Goal: Information Seeking & Learning: Learn about a topic

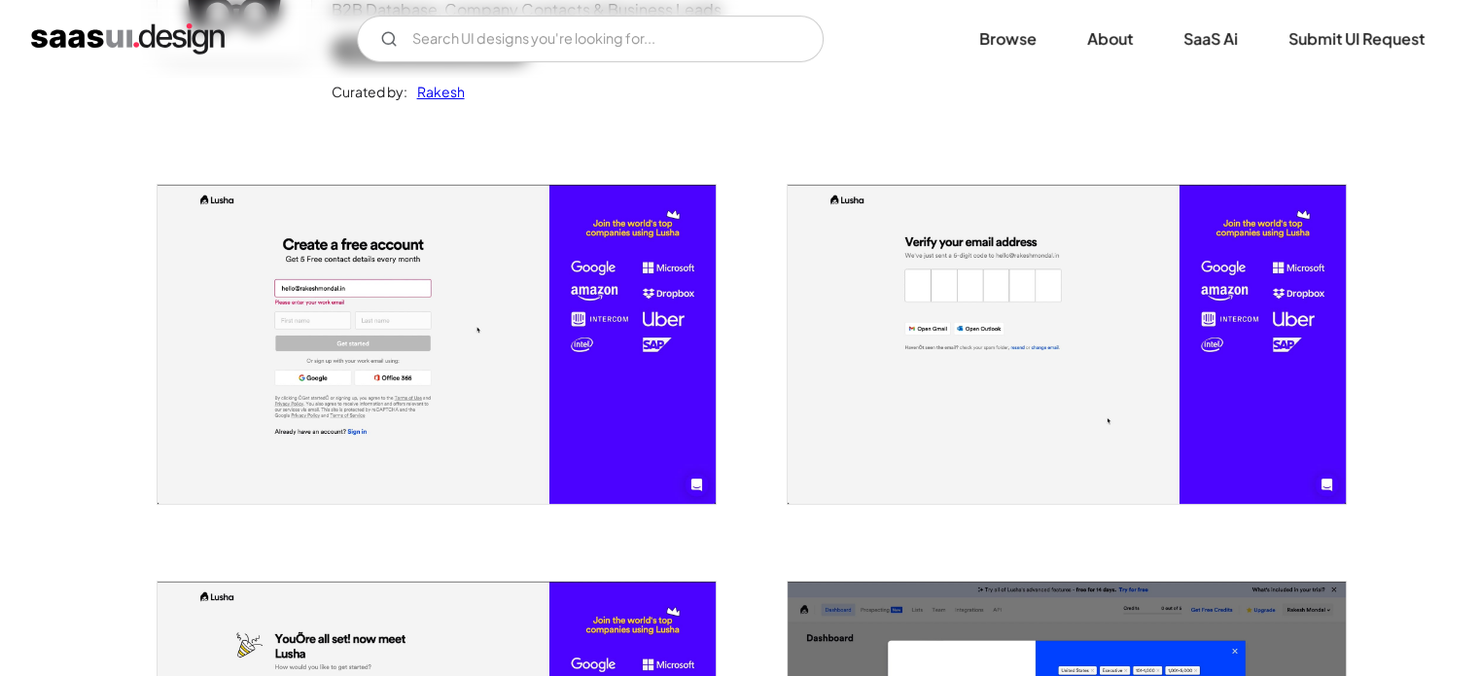
scroll to position [241, 0]
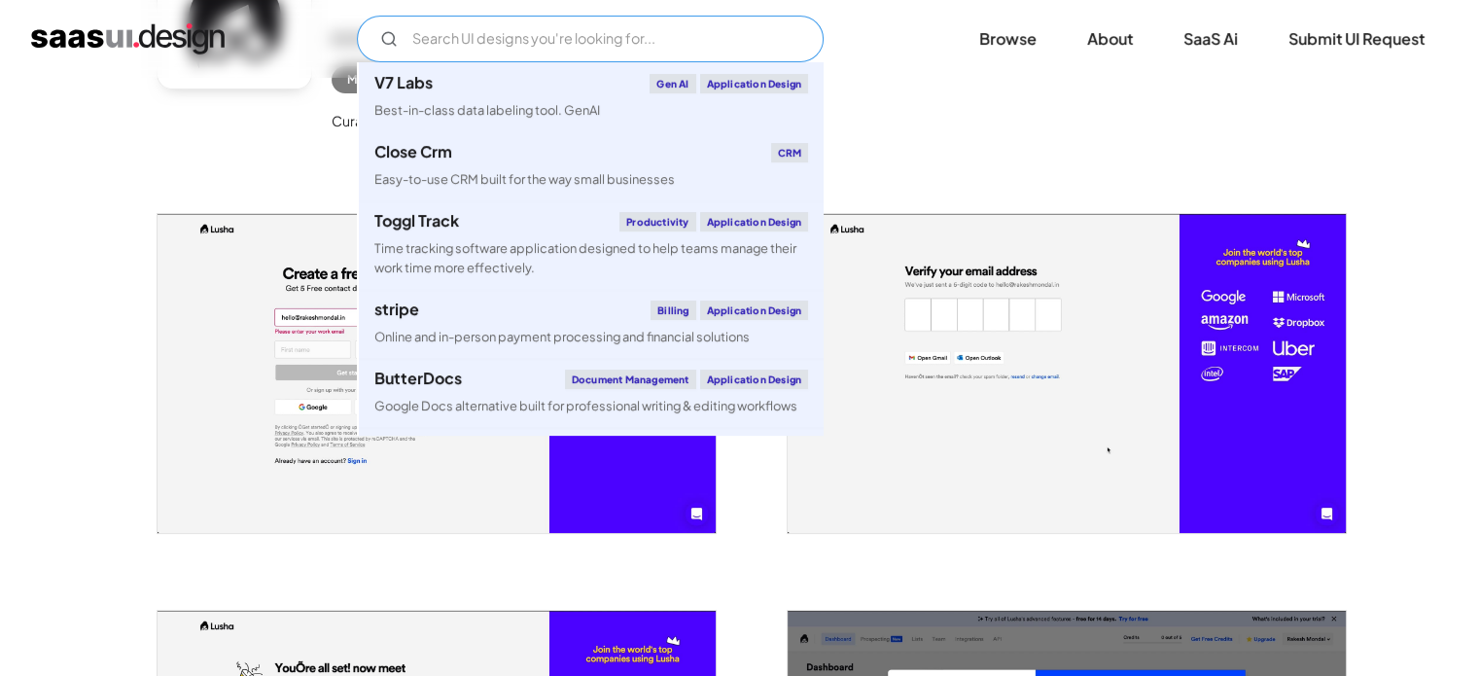
click at [595, 36] on input "Email Form" at bounding box center [590, 39] width 467 height 47
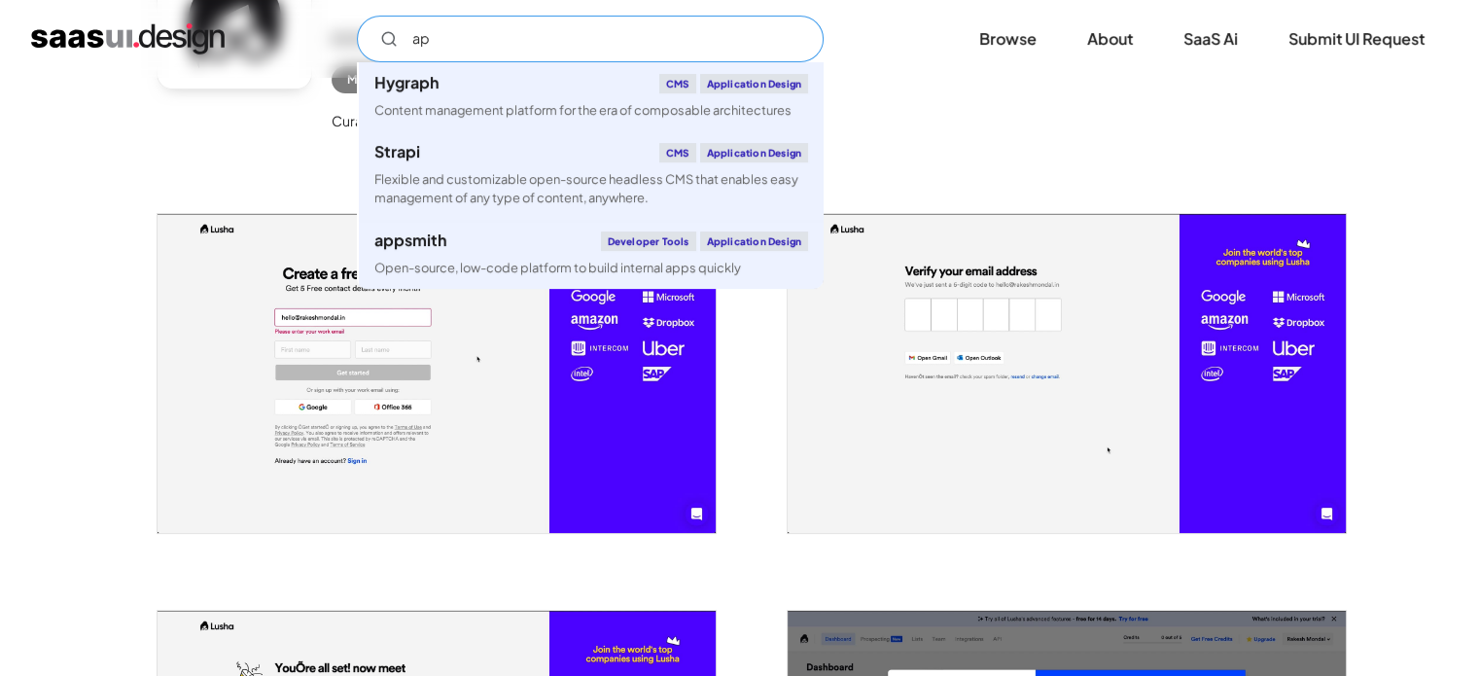
type input "a"
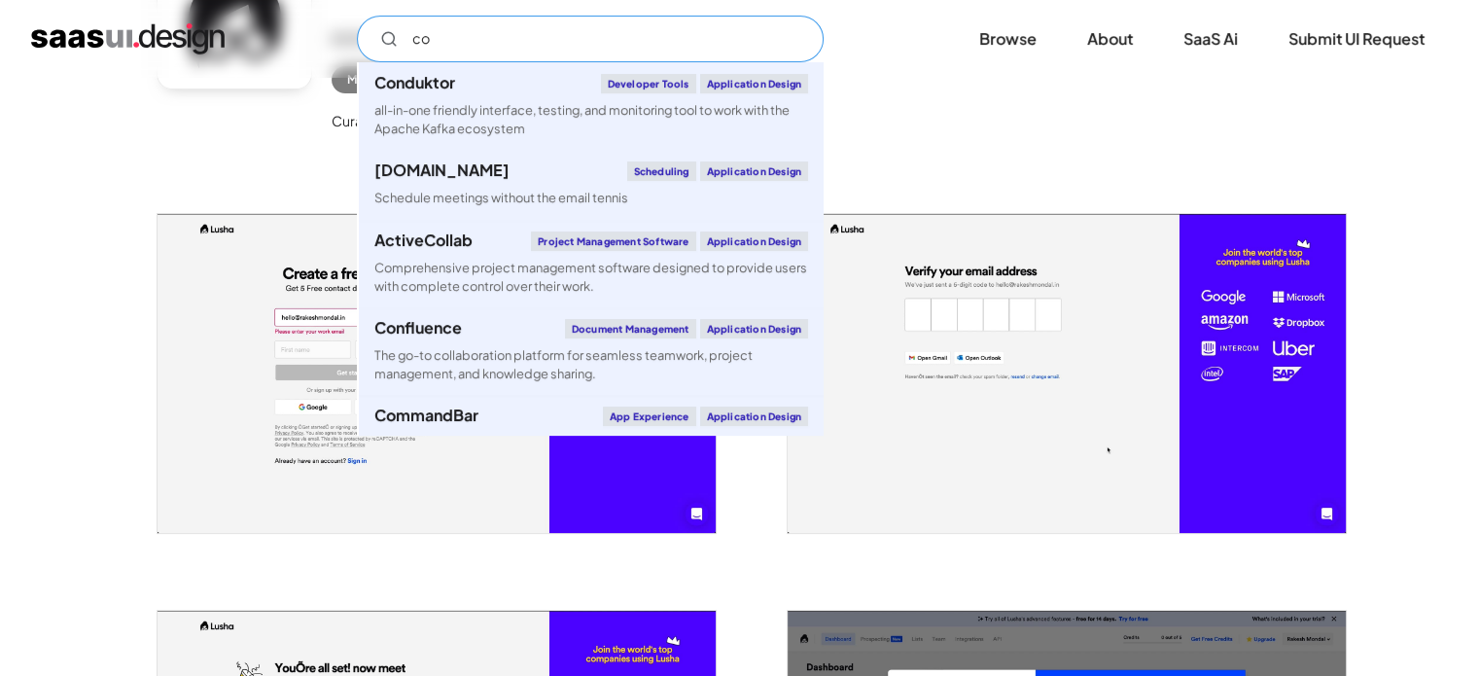
type input "c"
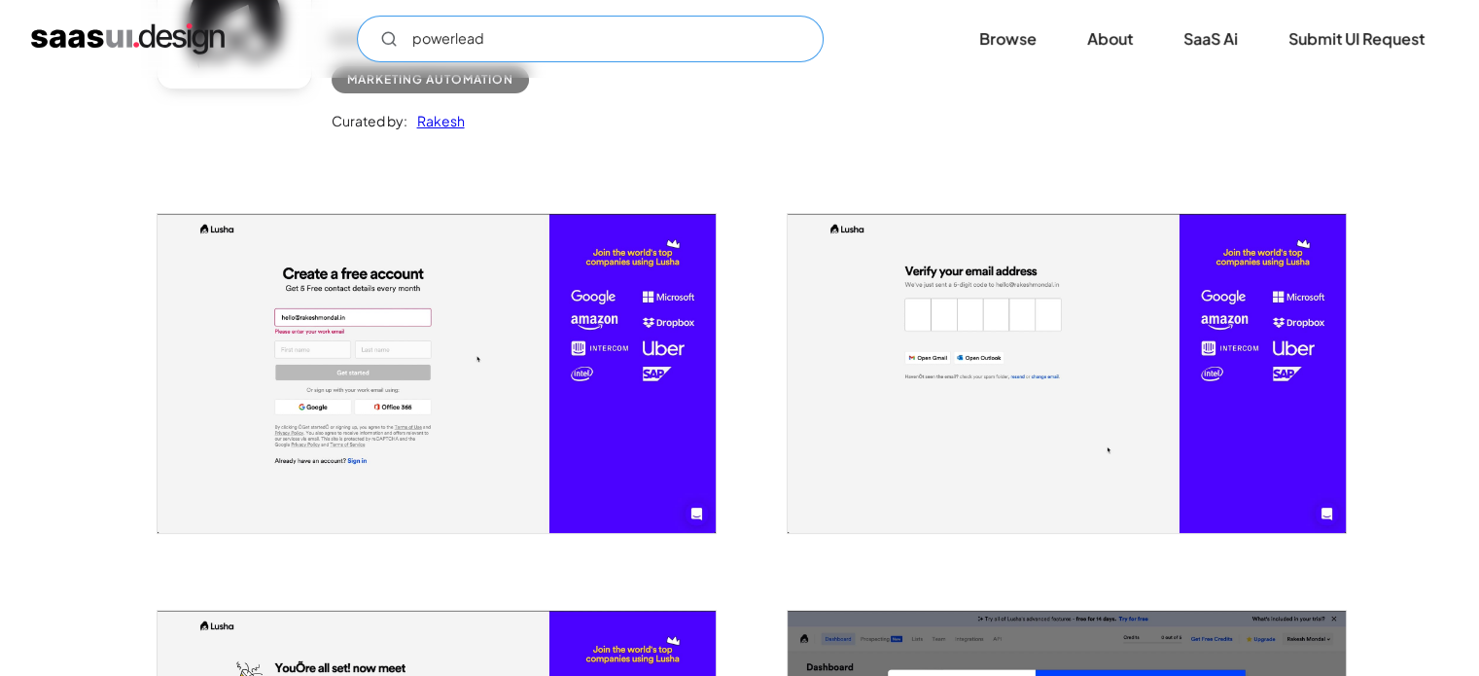
scroll to position [0, 0]
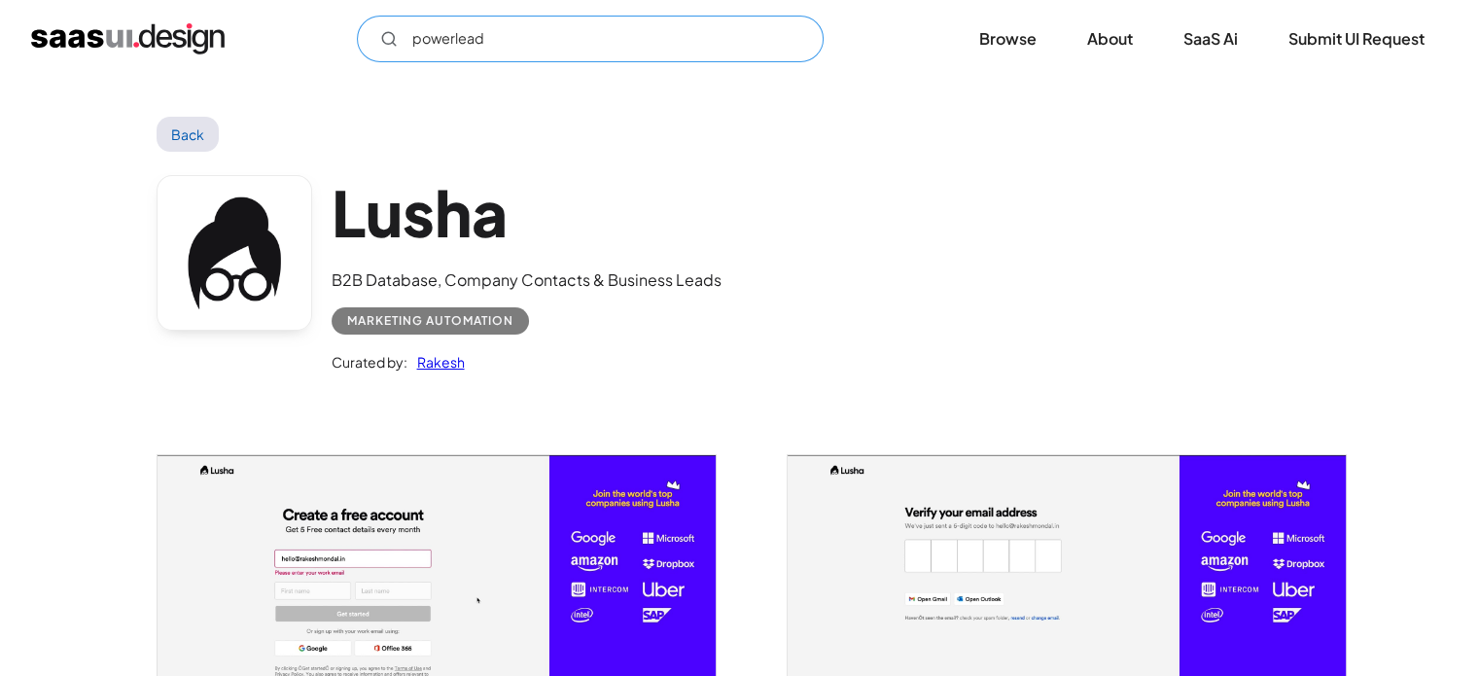
click at [548, 42] on input "powerlead" at bounding box center [590, 39] width 467 height 47
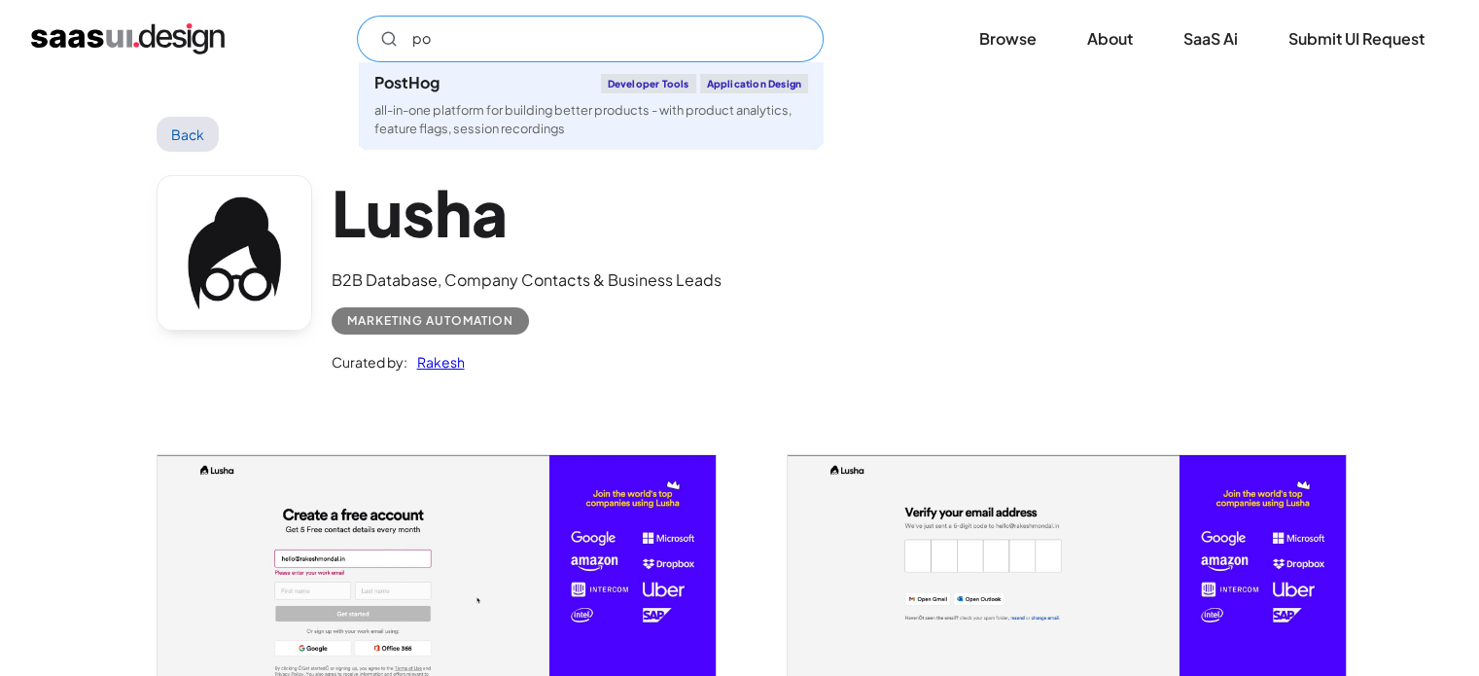
type input "p"
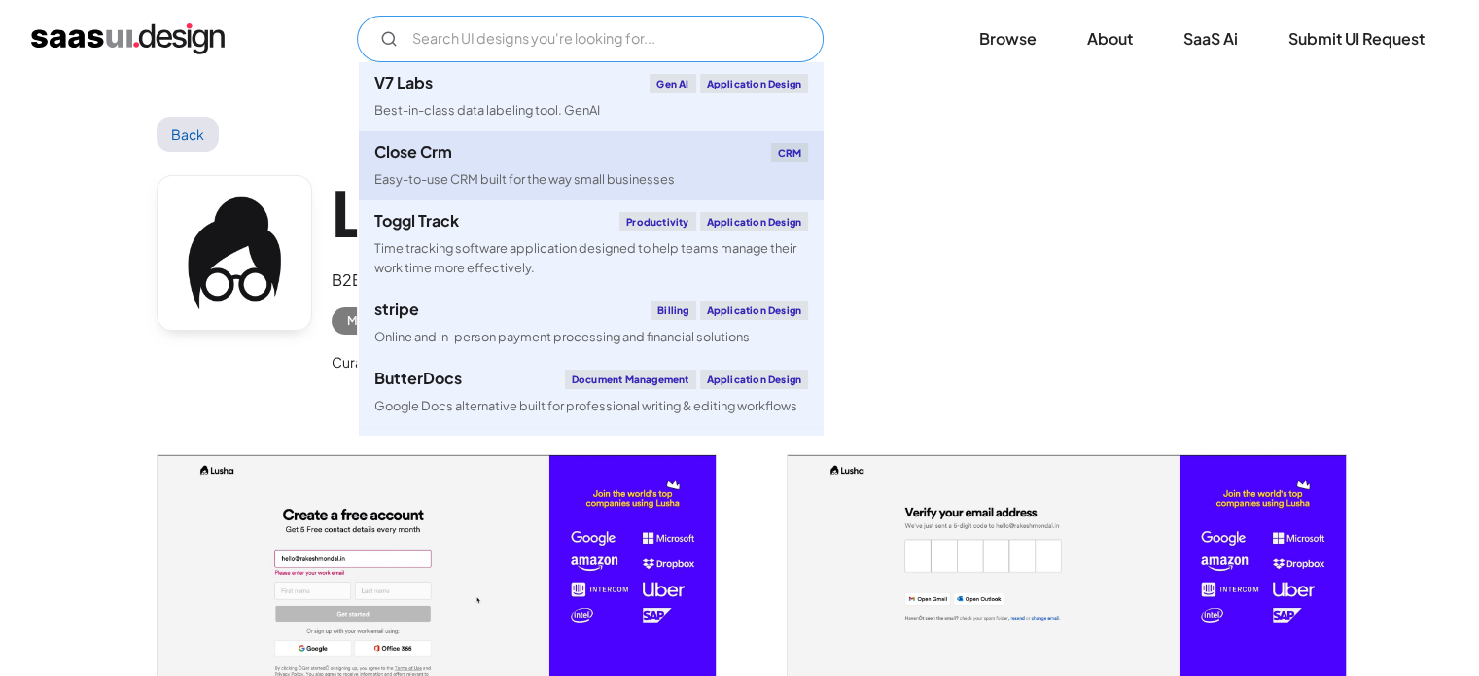
click at [476, 155] on div "Close Crm CRM" at bounding box center [591, 152] width 434 height 19
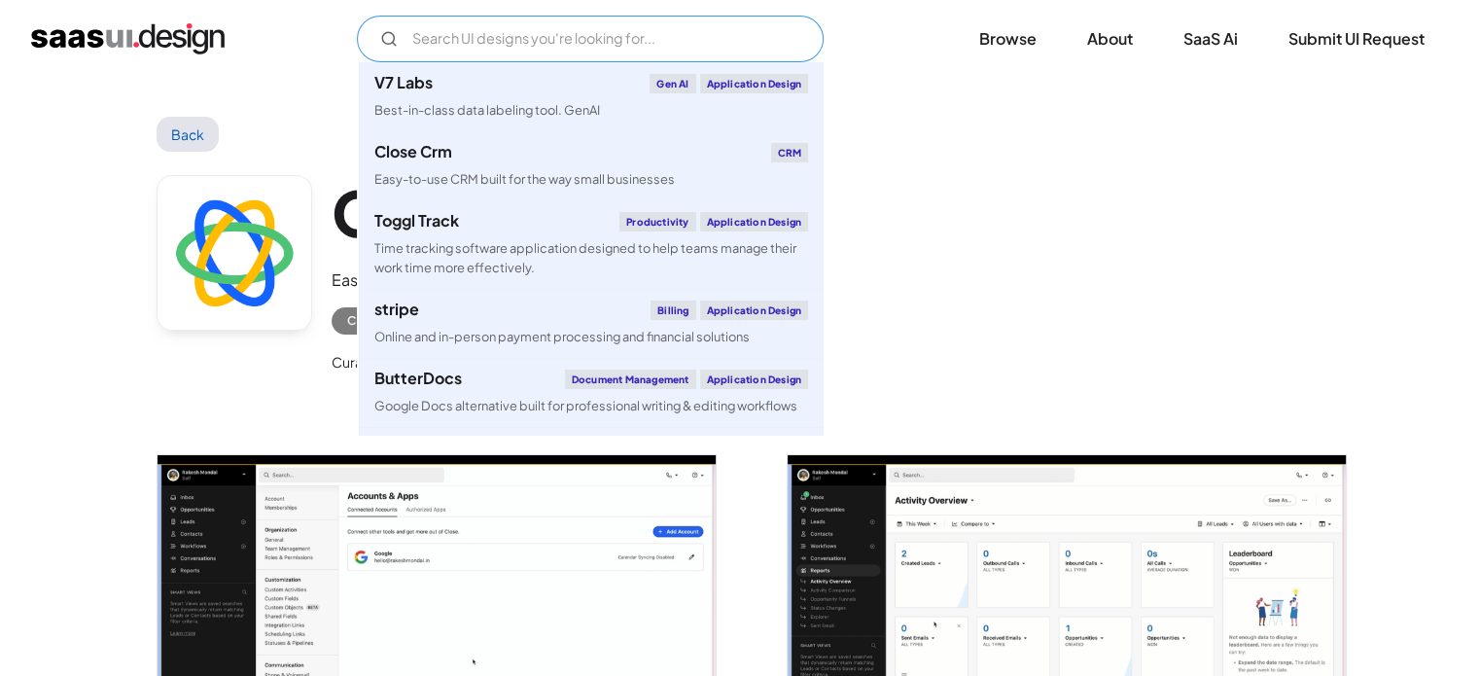
click at [580, 43] on input "Email Form" at bounding box center [590, 39] width 467 height 47
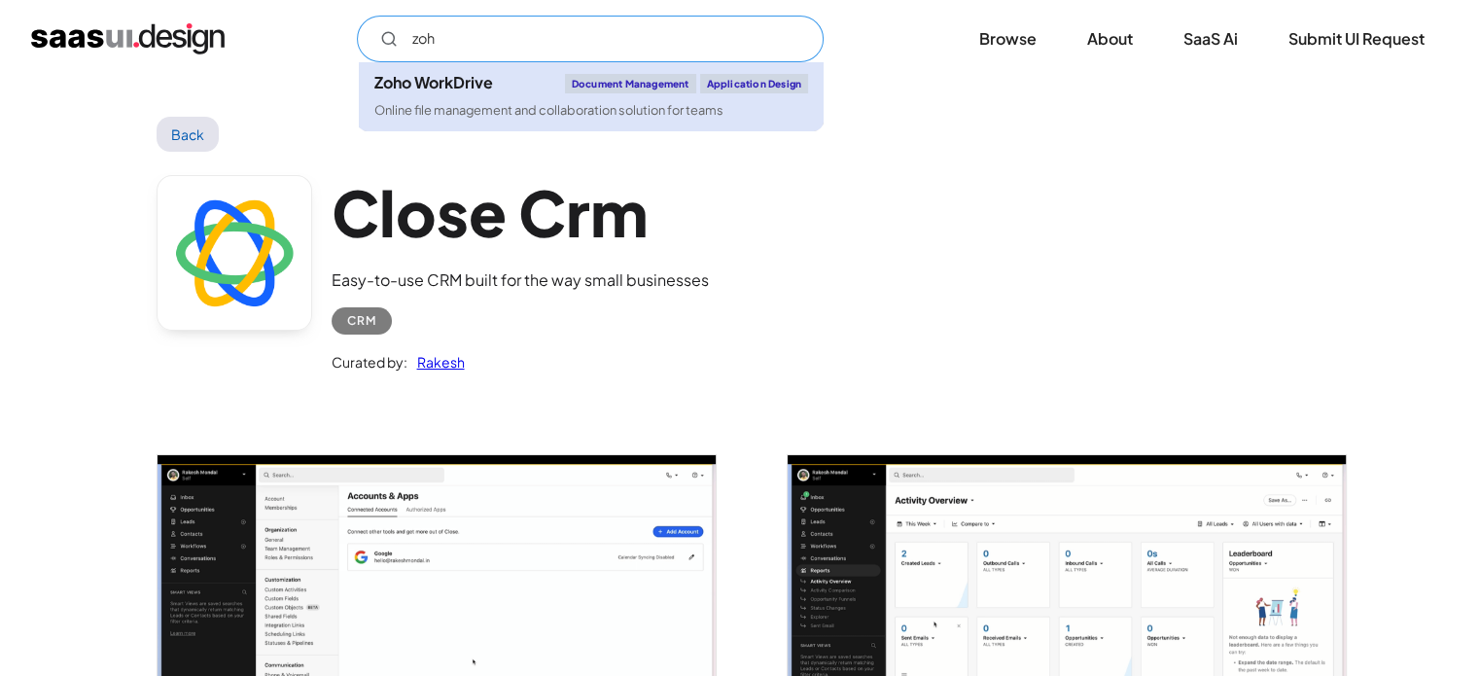
click at [500, 88] on div "Zoho WorkDrive Document Management Application Design" at bounding box center [591, 83] width 434 height 19
type input "zoh"
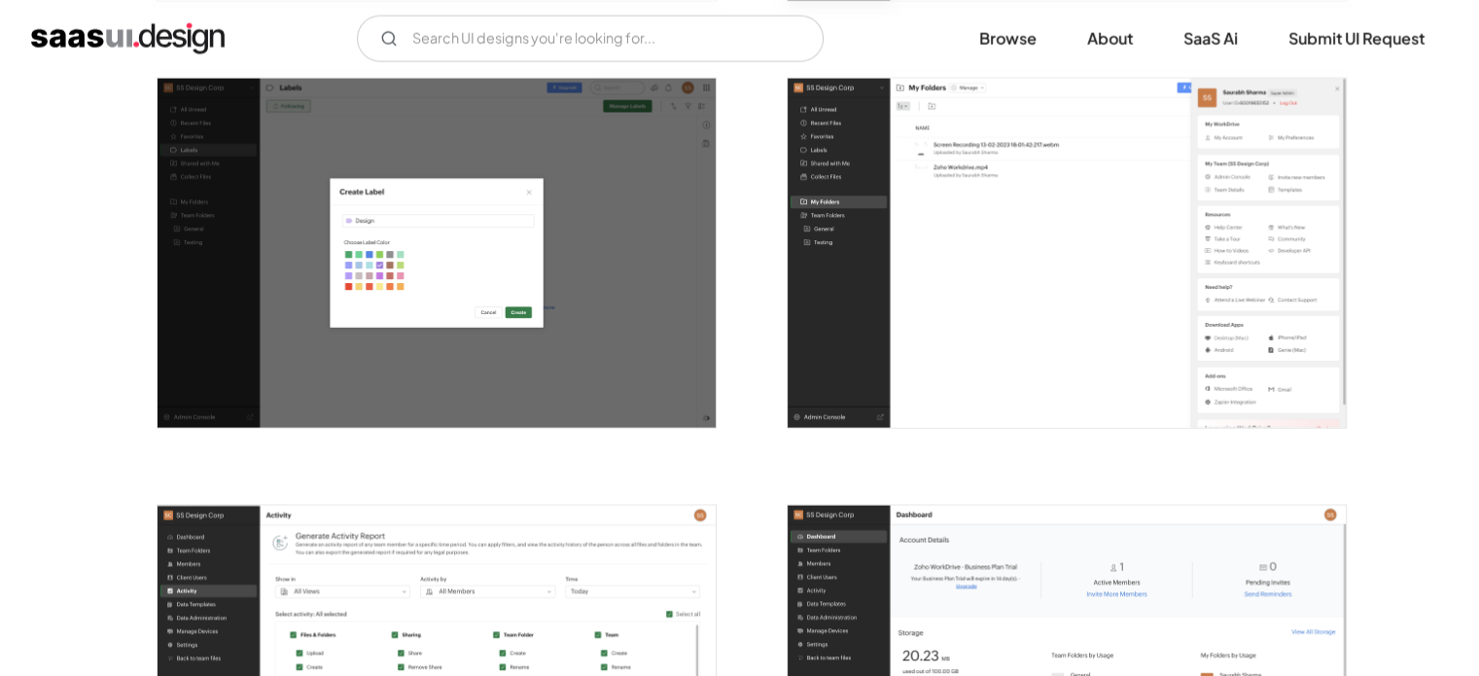
scroll to position [4180, 0]
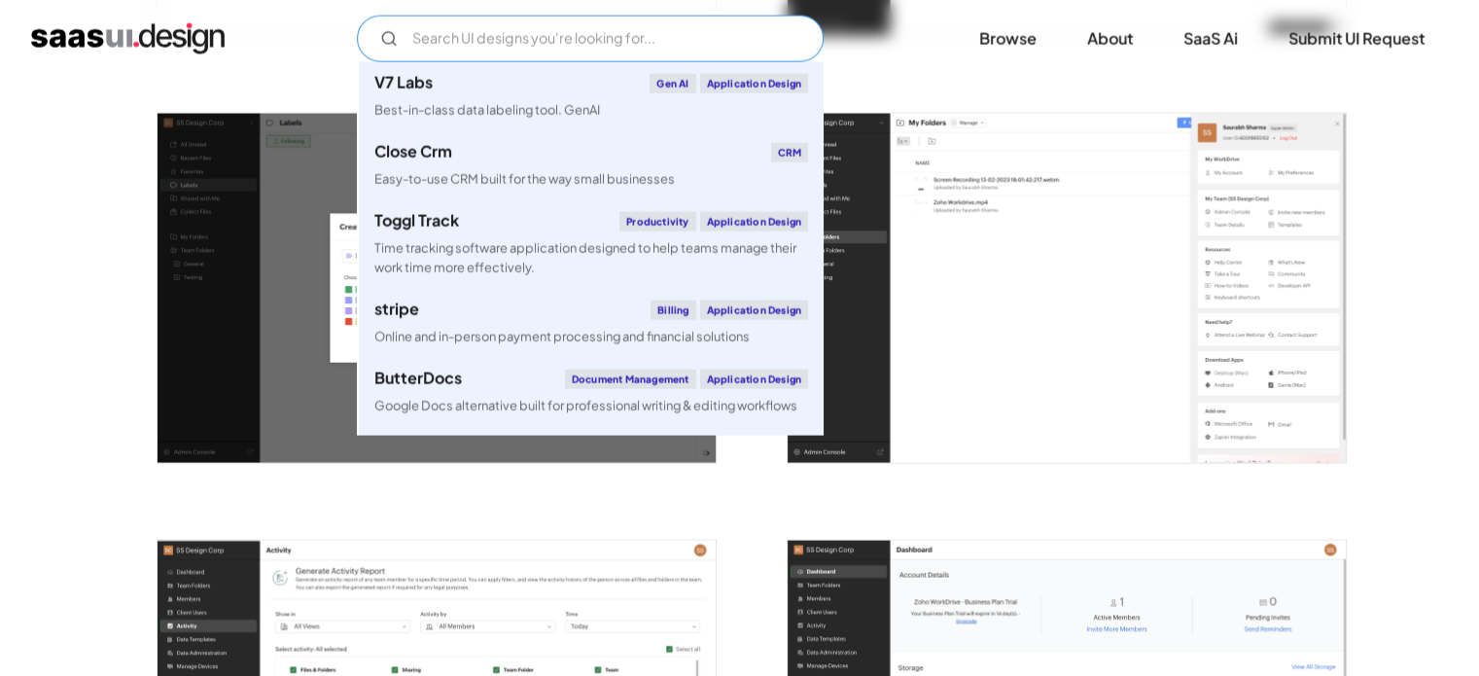
click at [570, 53] on input "Email Form" at bounding box center [590, 39] width 467 height 47
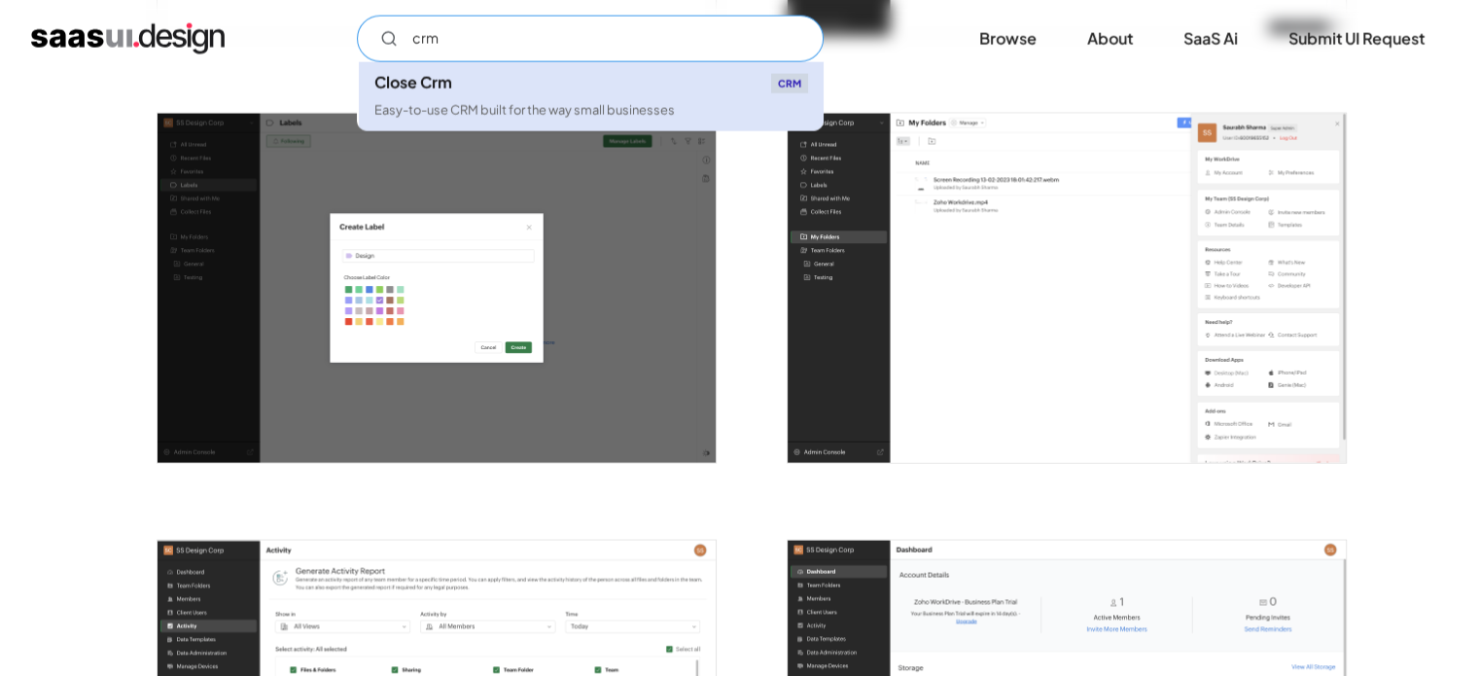
click at [507, 106] on div "Easy-to-use CRM built for the way small businesses" at bounding box center [524, 110] width 300 height 18
type input "crm"
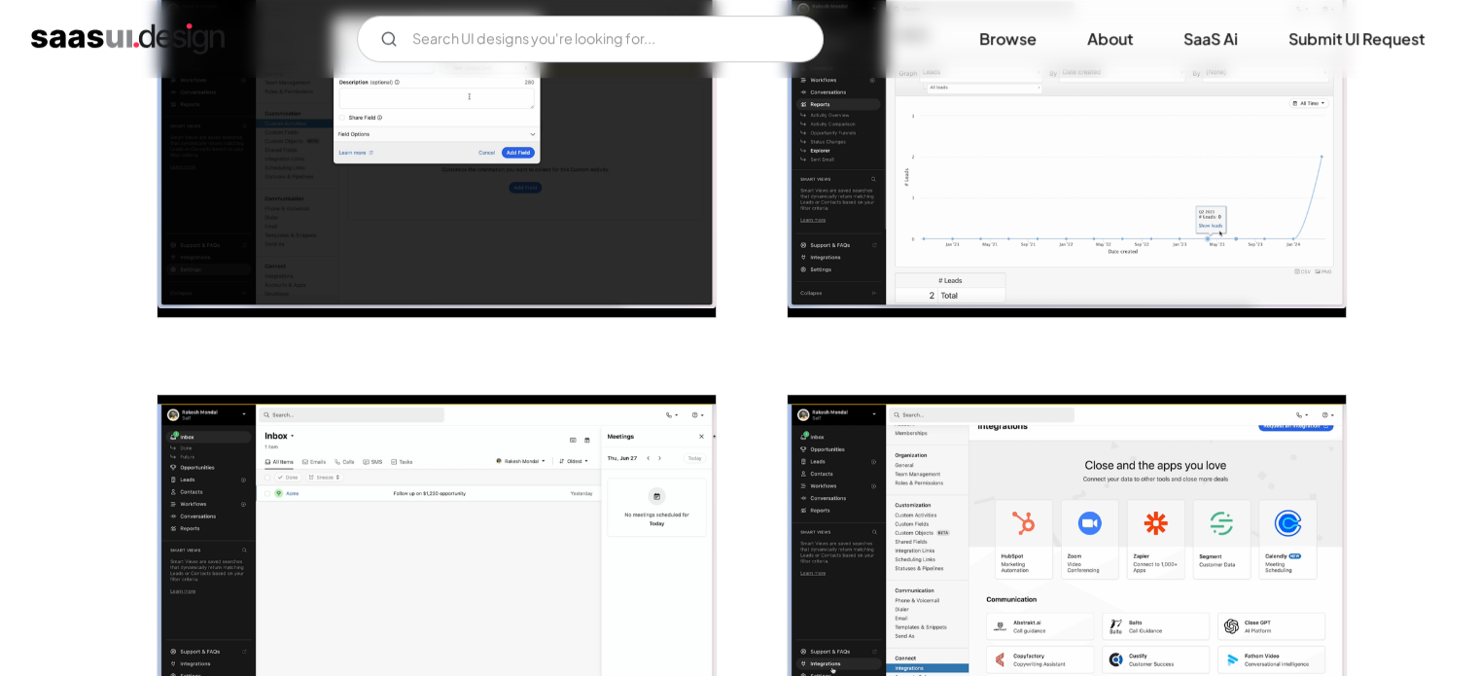
scroll to position [1279, 0]
